Goal: Task Accomplishment & Management: Use online tool/utility

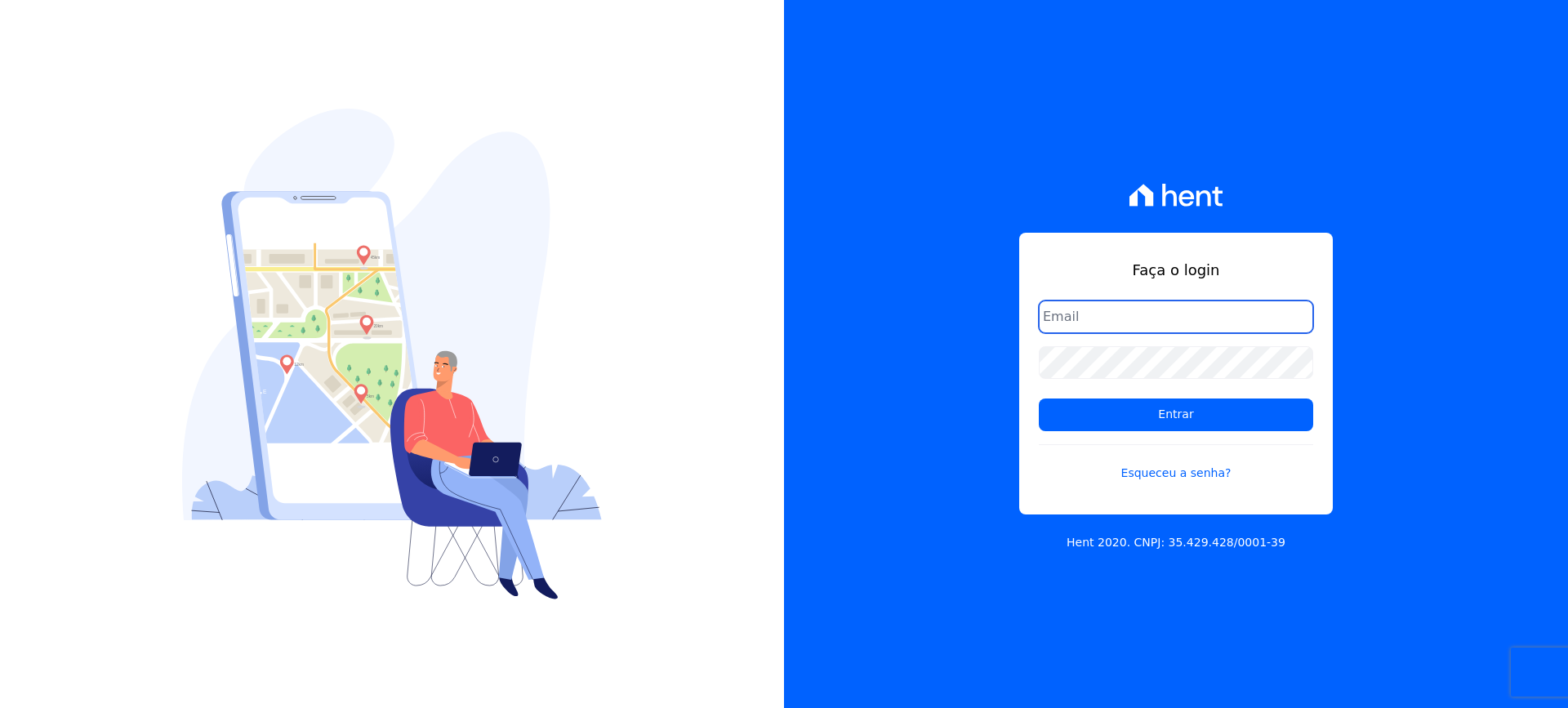
click at [1106, 317] on input "email" at bounding box center [1175, 316] width 274 height 32
type input "[EMAIL_ADDRESS][DOMAIN_NAME]"
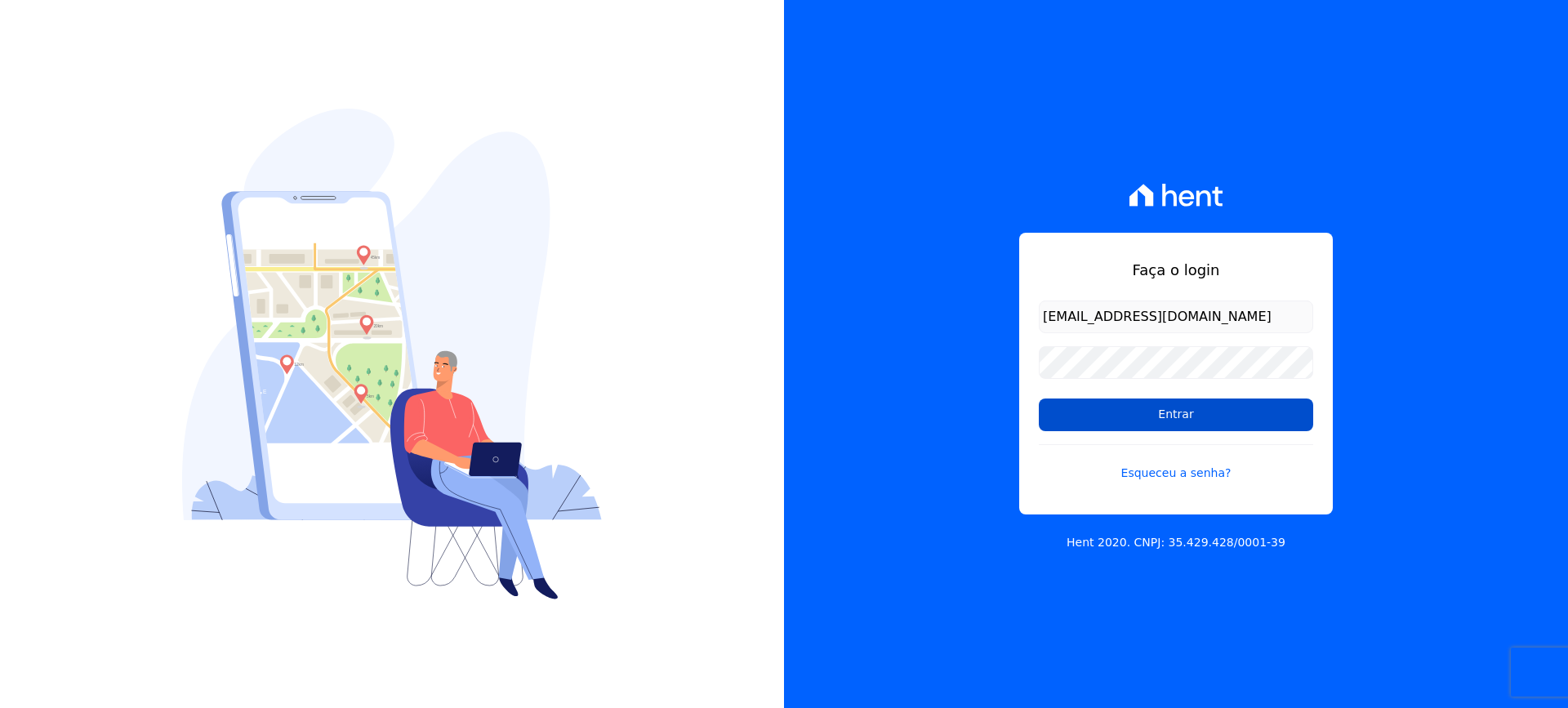
click at [1117, 421] on input "Entrar" at bounding box center [1175, 414] width 274 height 32
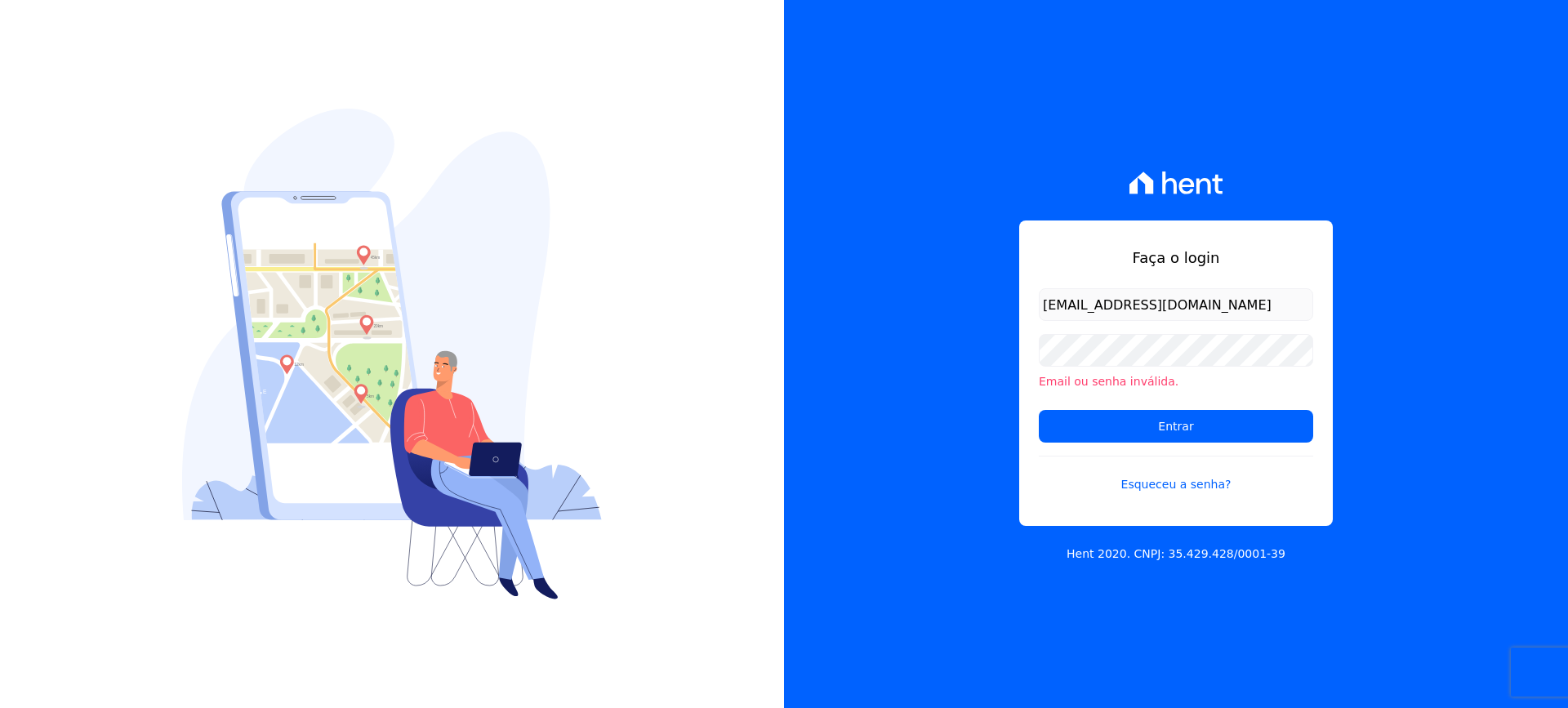
click at [1227, 301] on input "[EMAIL_ADDRESS][DOMAIN_NAME]" at bounding box center [1175, 304] width 274 height 32
type input "[EMAIL_ADDRESS][DOMAIN_NAME]"
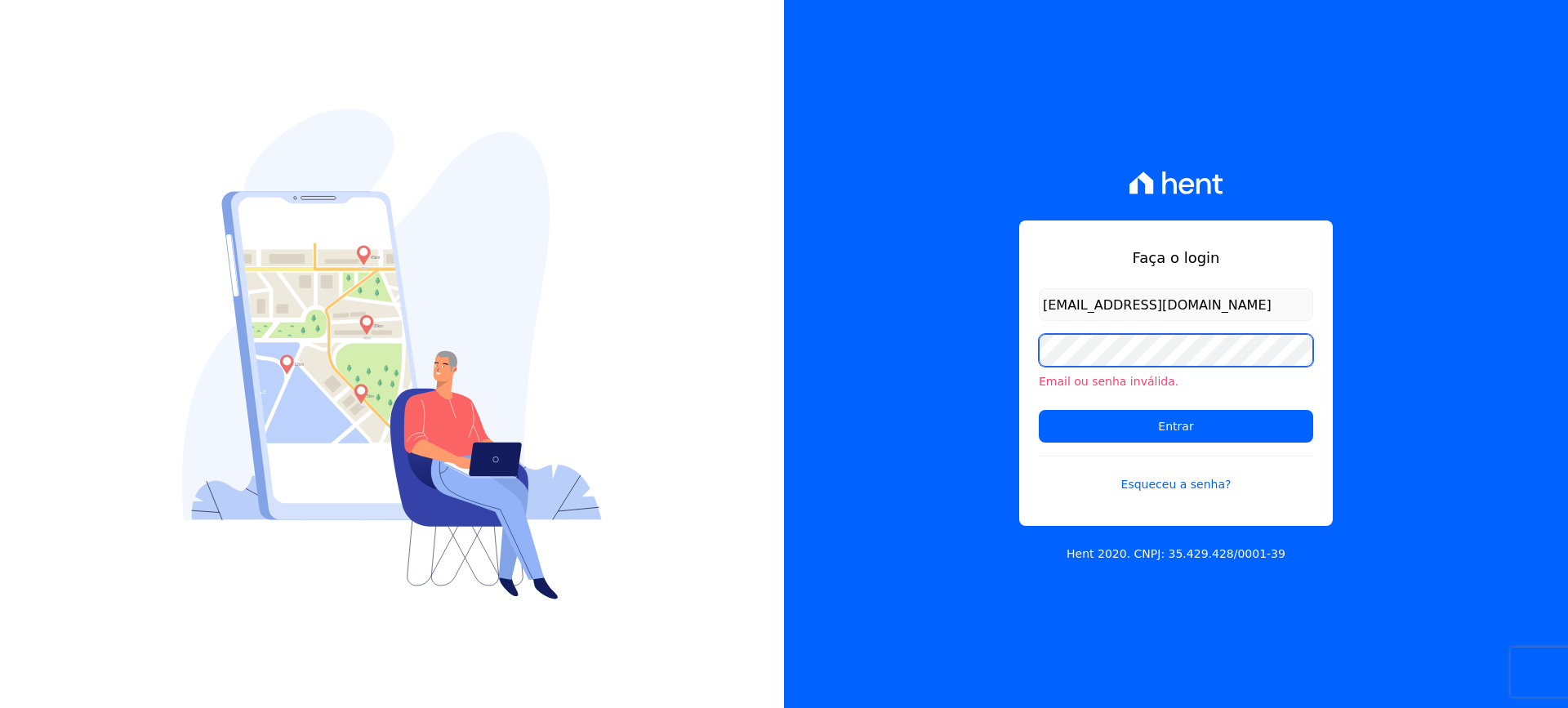
click at [1039, 410] on input "Entrar" at bounding box center [1175, 426] width 274 height 32
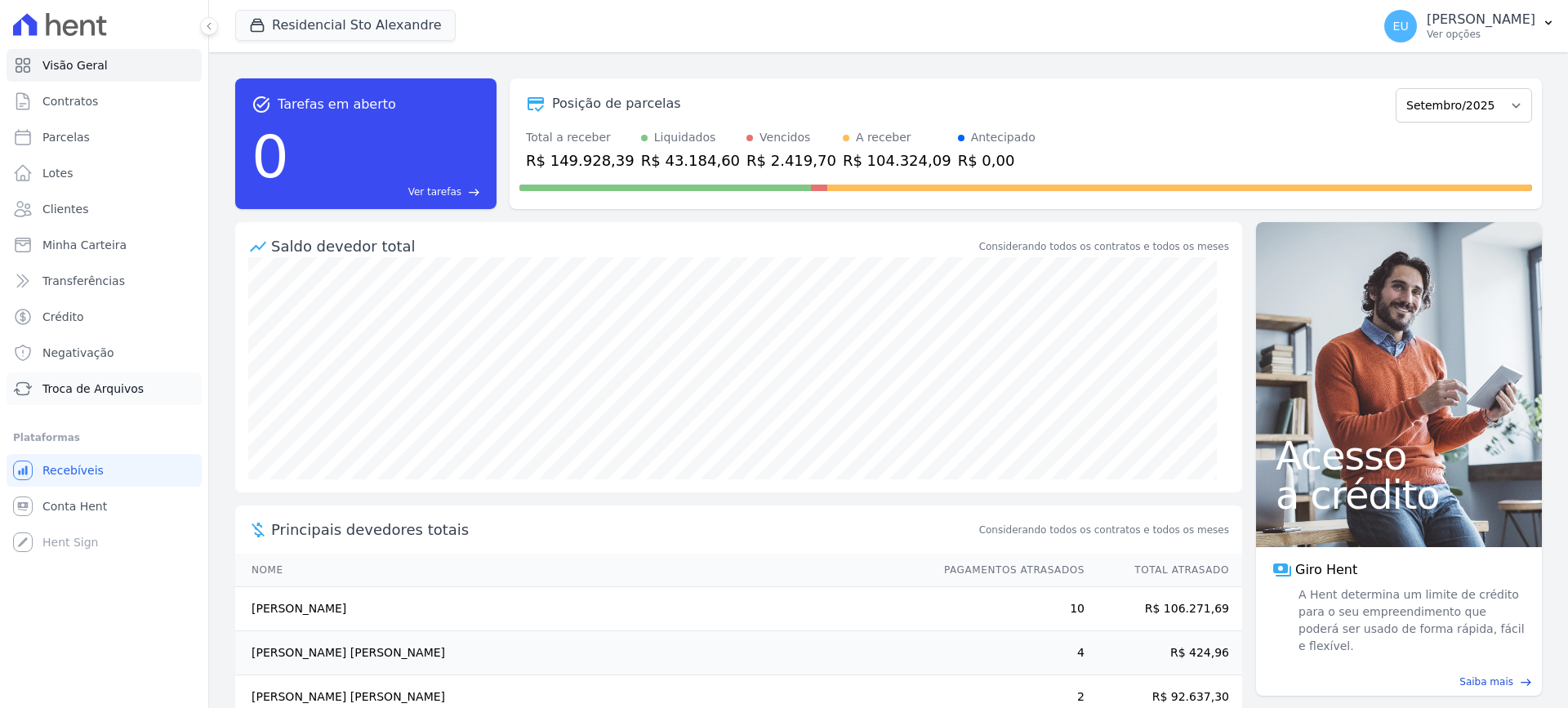
click at [69, 391] on span "Troca de Arquivos" at bounding box center [93, 388] width 101 height 17
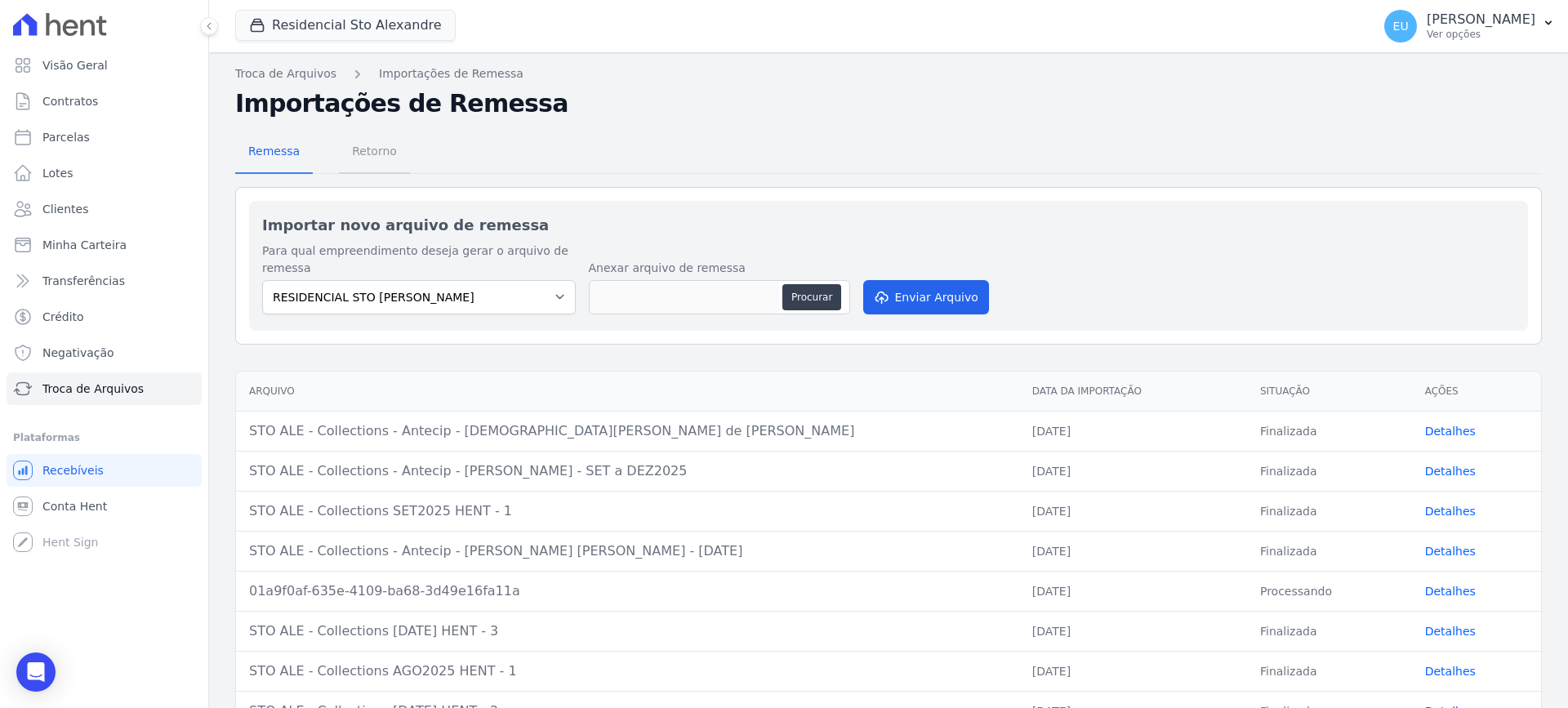
click at [362, 151] on span "Retorno" at bounding box center [374, 151] width 65 height 32
